Goal: Information Seeking & Learning: Learn about a topic

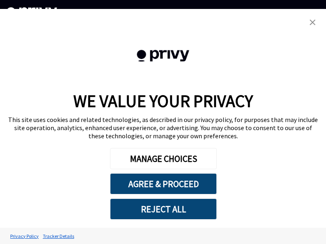
type textarea "*"
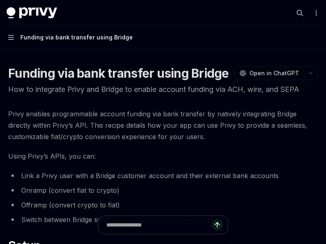
type textarea "*"
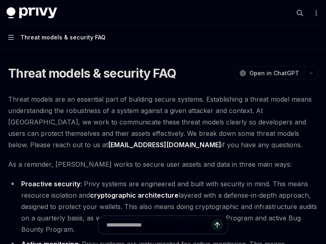
type textarea "*"
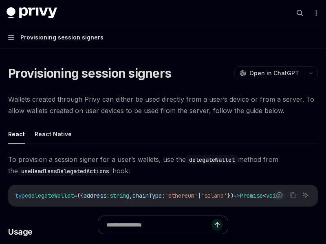
type textarea "*"
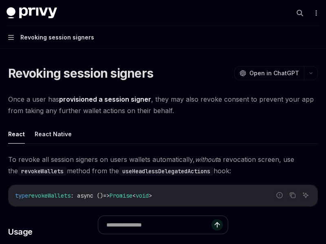
type textarea "*"
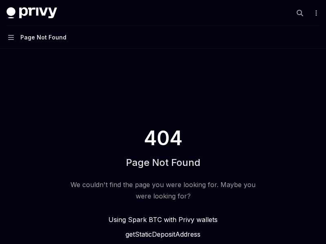
type textarea "*"
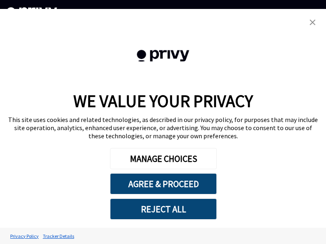
type textarea "*"
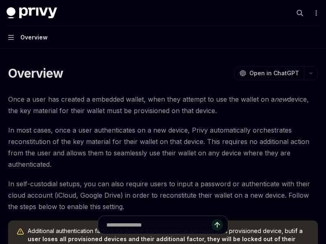
type textarea "*"
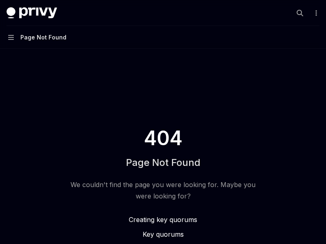
type textarea "*"
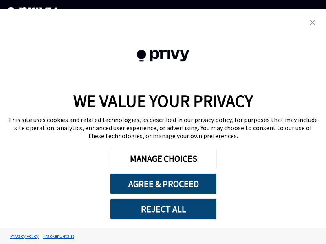
type textarea "*"
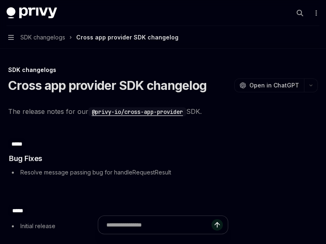
type textarea "*"
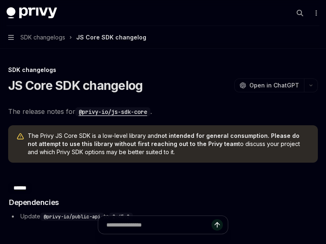
type textarea "*"
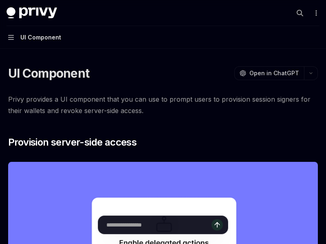
type textarea "*"
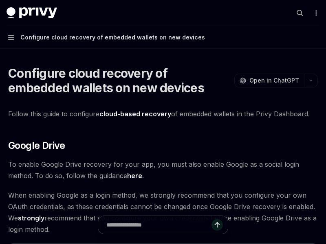
type textarea "*"
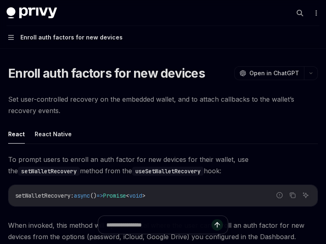
type textarea "*"
